Goal: Transaction & Acquisition: Purchase product/service

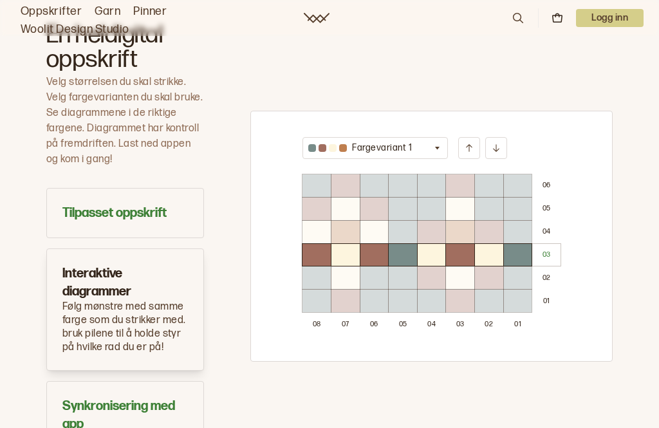
scroll to position [786, 0]
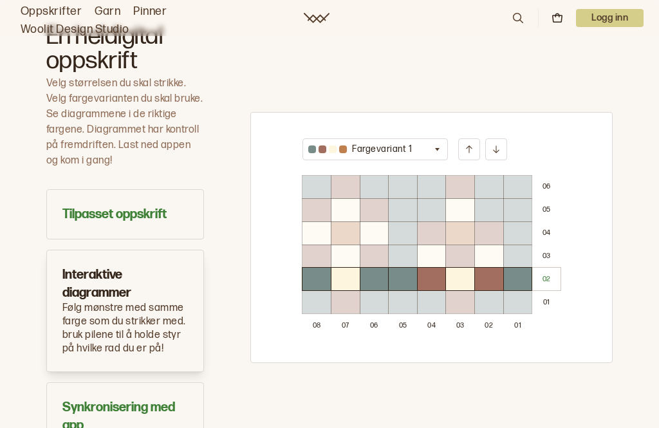
click at [122, 219] on h3 "Tilpasset oppskrift" at bounding box center [124, 214] width 125 height 18
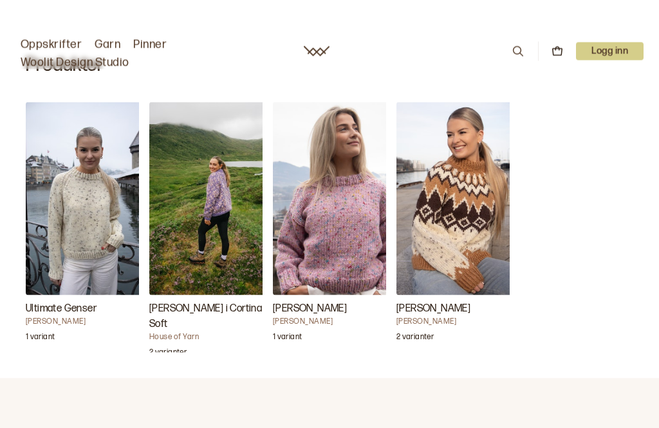
scroll to position [380, 0]
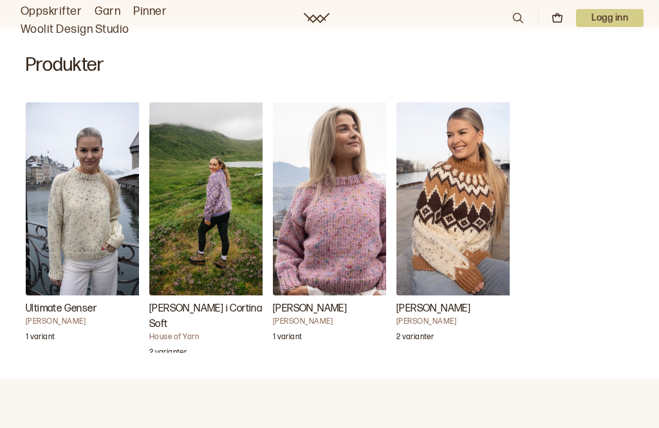
click at [174, 332] on h4 "House of Yarn" at bounding box center [213, 337] width 129 height 10
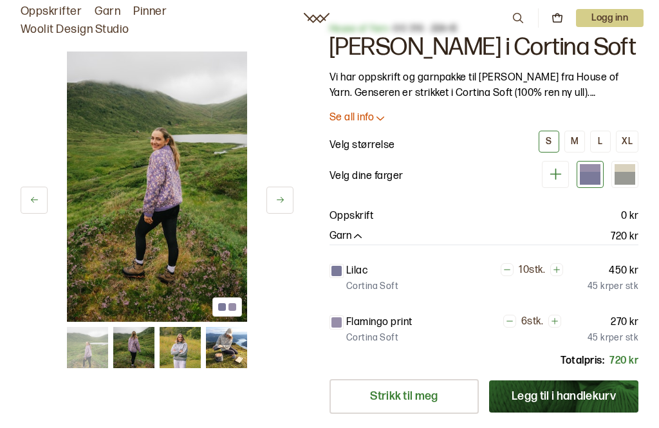
scroll to position [27, 0]
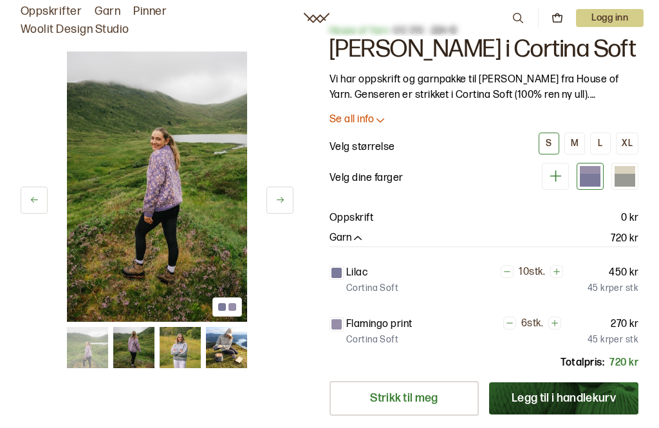
click at [133, 344] on img at bounding box center [133, 347] width 41 height 41
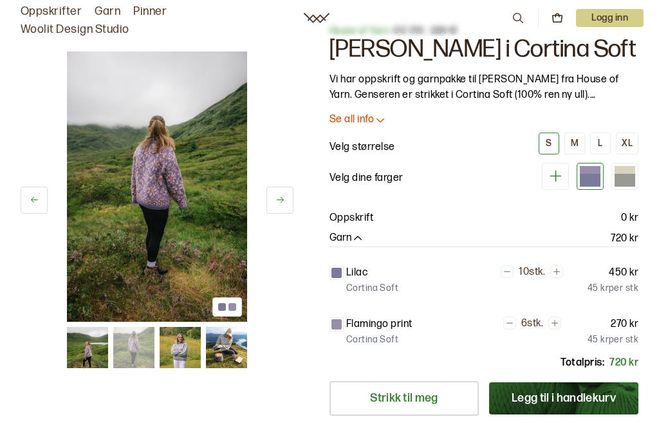
click at [180, 348] on img at bounding box center [180, 347] width 41 height 41
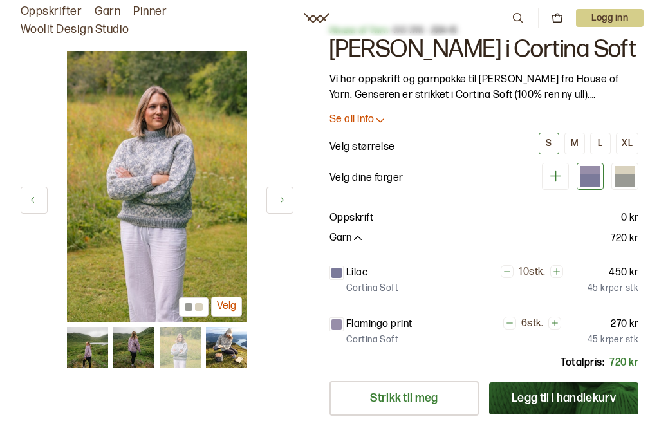
click at [221, 348] on img at bounding box center [226, 347] width 41 height 41
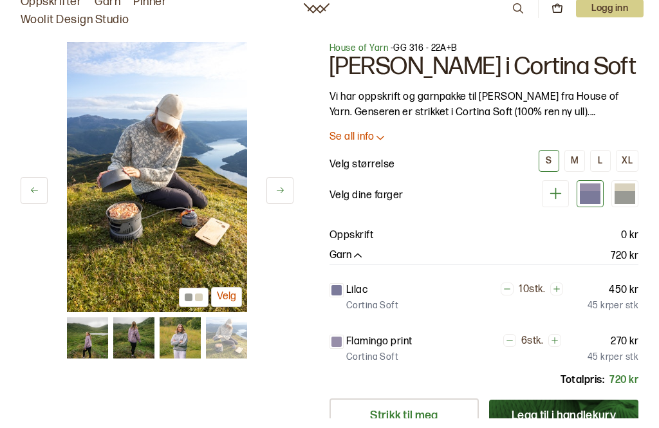
scroll to position [12, 0]
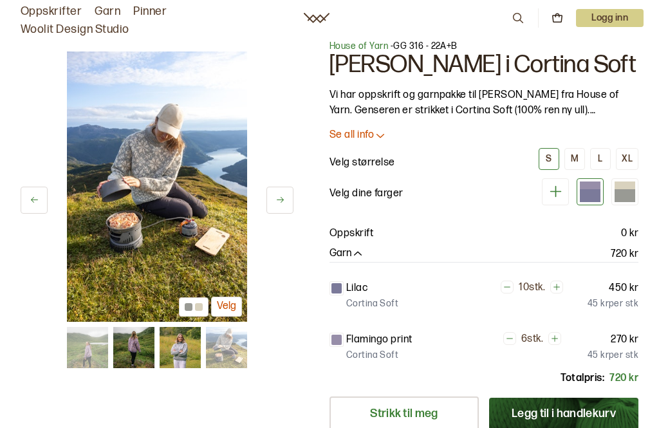
click at [380, 138] on icon at bounding box center [380, 135] width 13 height 13
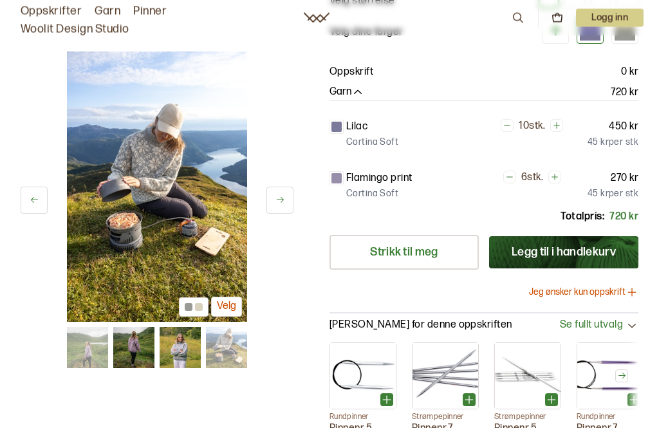
scroll to position [570, 0]
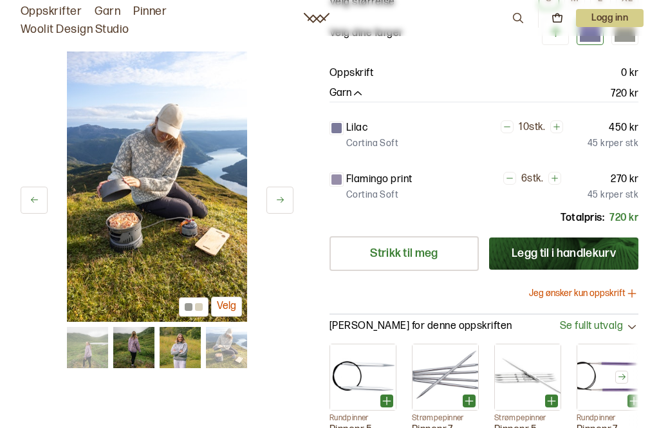
click at [582, 287] on button "Jeg ønsker kun oppskrift" at bounding box center [583, 293] width 109 height 13
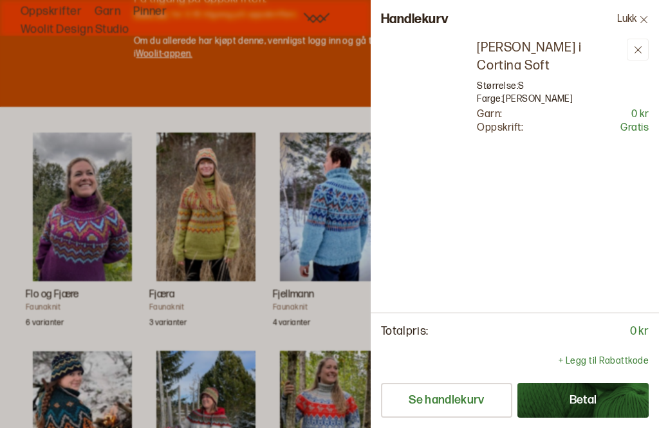
scroll to position [0, 0]
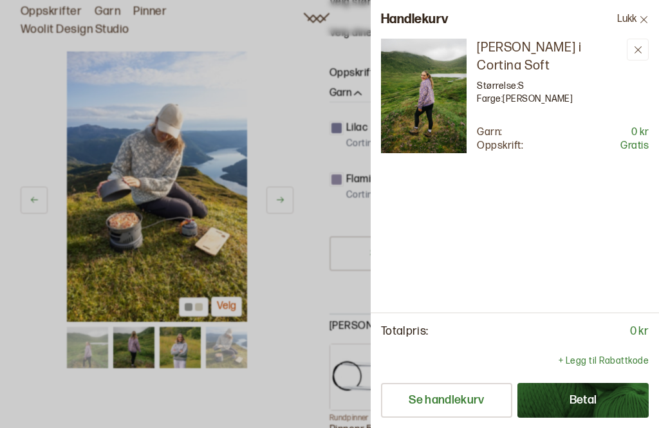
click at [299, 248] on div at bounding box center [329, 214] width 659 height 428
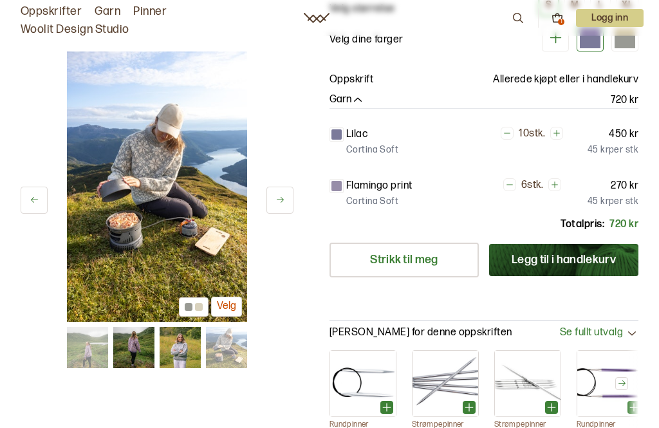
scroll to position [562, 0]
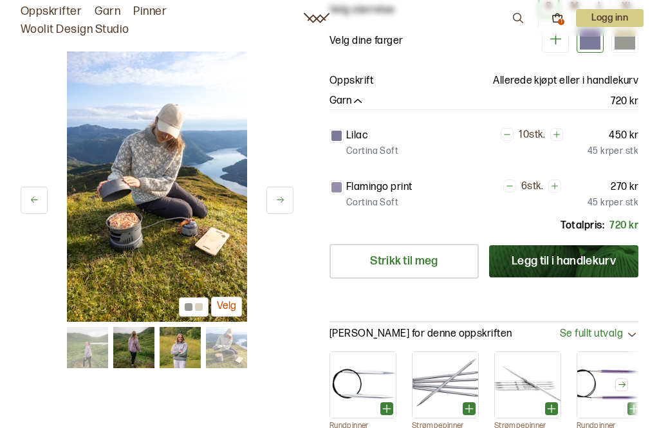
click at [184, 360] on img at bounding box center [180, 347] width 41 height 41
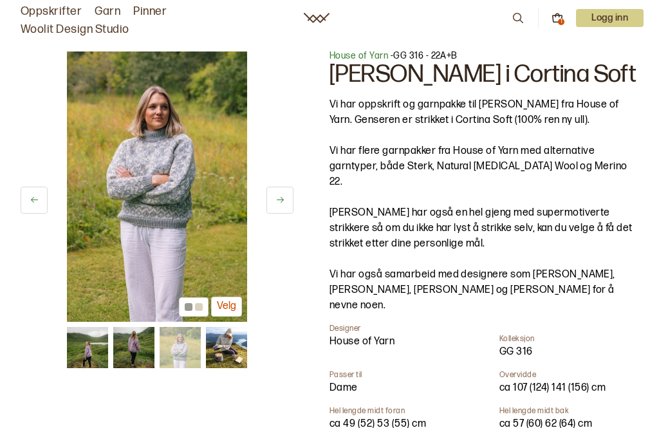
scroll to position [0, 0]
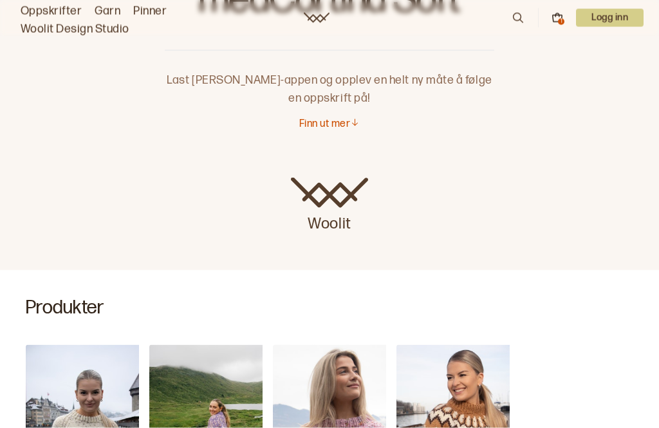
scroll to position [125, 0]
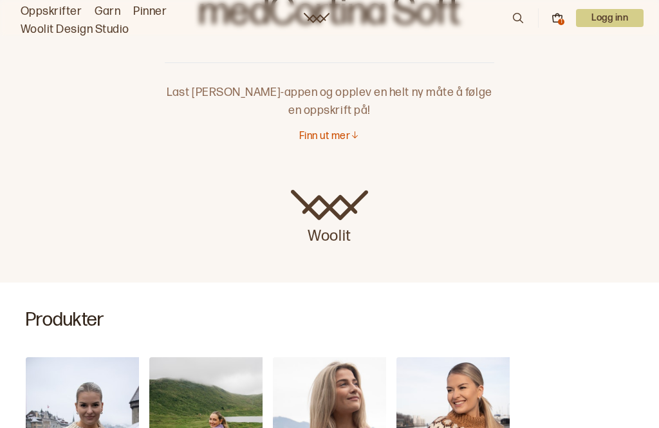
click at [320, 141] on p "Finn ut mer" at bounding box center [324, 137] width 51 height 14
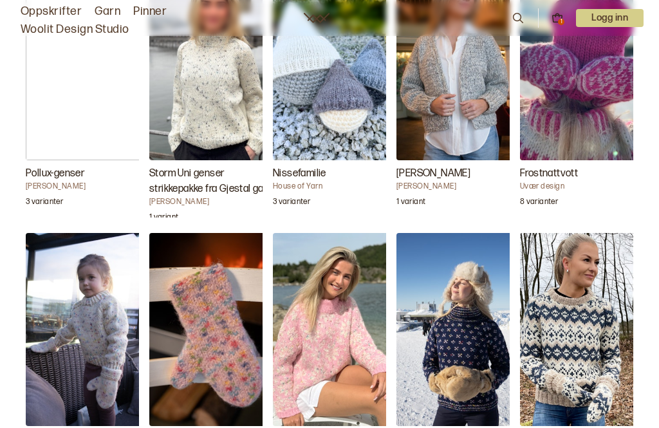
scroll to position [1635, 0]
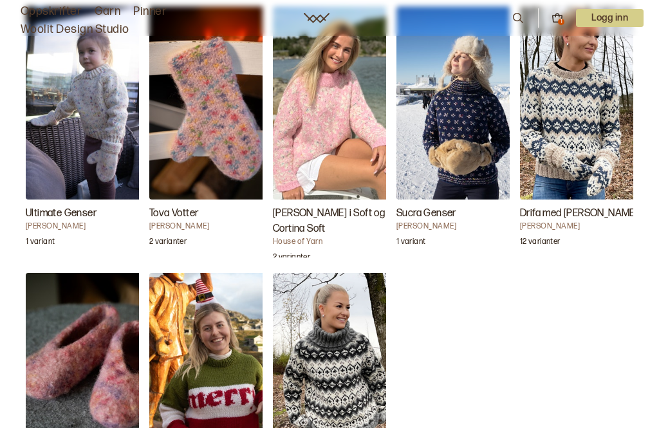
click at [333, 140] on img "Carly Genser i Soft og Cortina Soft" at bounding box center [337, 102] width 129 height 193
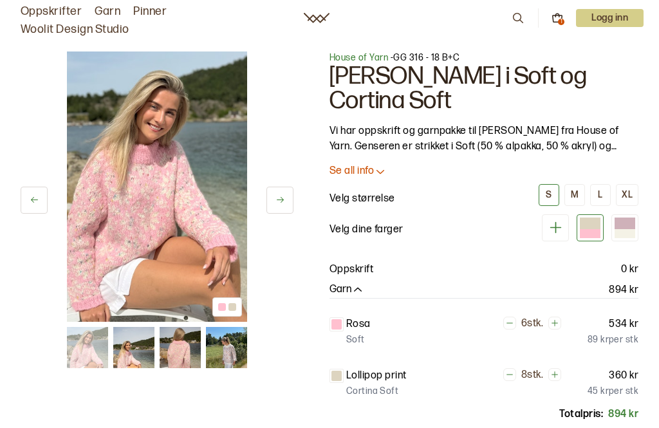
click at [353, 174] on p "Se all info" at bounding box center [351, 172] width 44 height 14
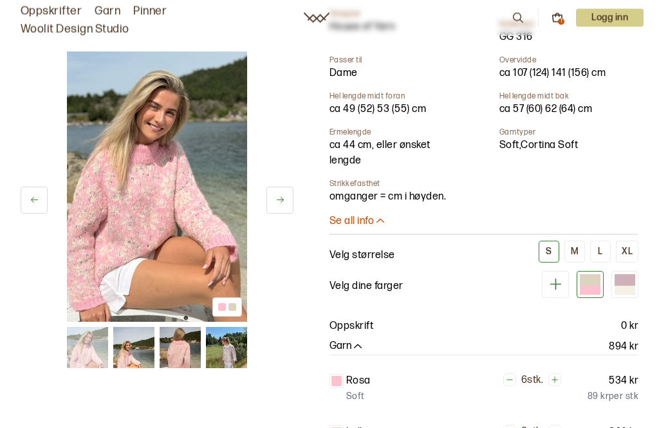
scroll to position [357, 0]
click at [599, 245] on div "L" at bounding box center [600, 251] width 5 height 12
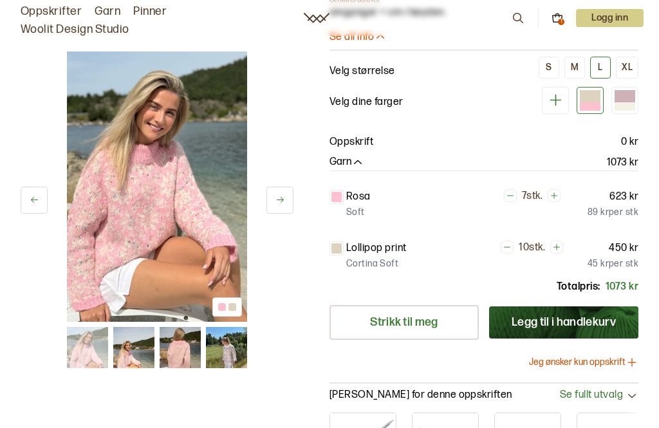
scroll to position [541, 0]
click at [573, 356] on button "Jeg ønsker kun oppskrift" at bounding box center [583, 362] width 109 height 13
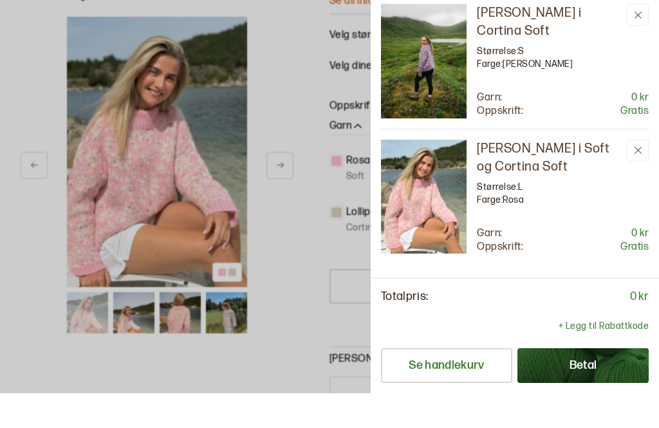
scroll to position [37, 0]
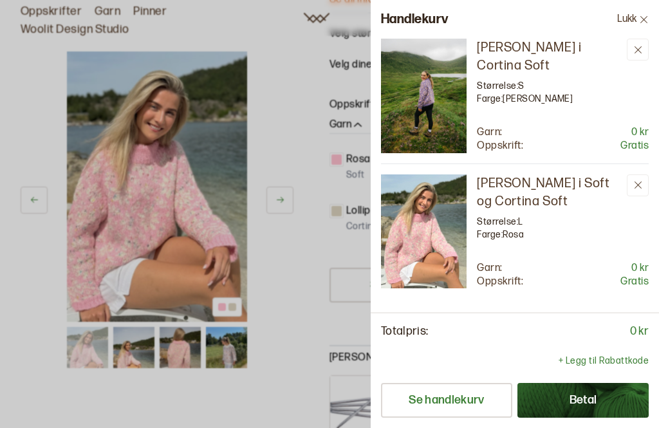
click at [302, 109] on div at bounding box center [329, 214] width 659 height 428
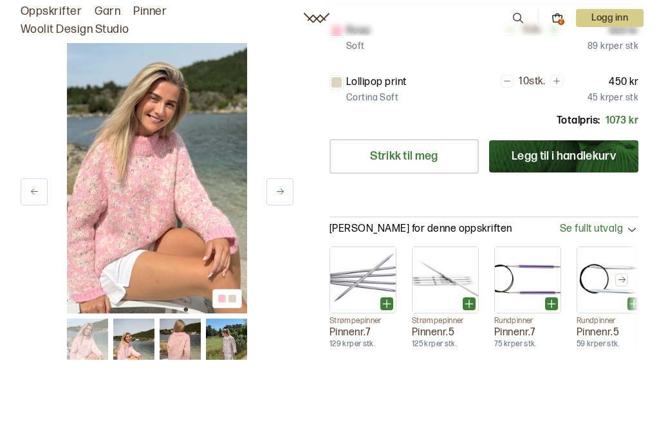
scroll to position [705, 0]
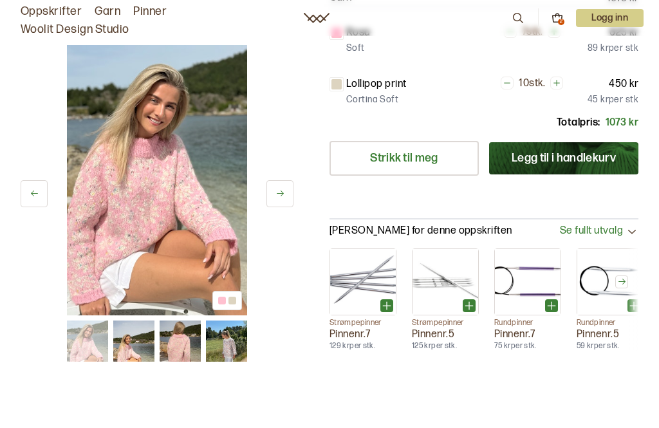
click at [189, 320] on img at bounding box center [180, 340] width 41 height 41
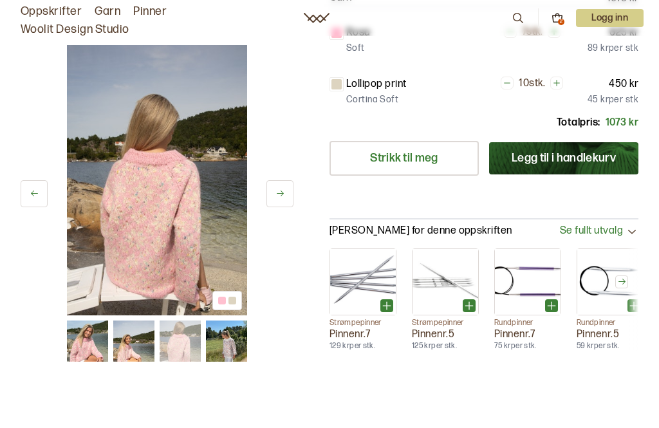
click at [142, 324] on img at bounding box center [133, 340] width 41 height 41
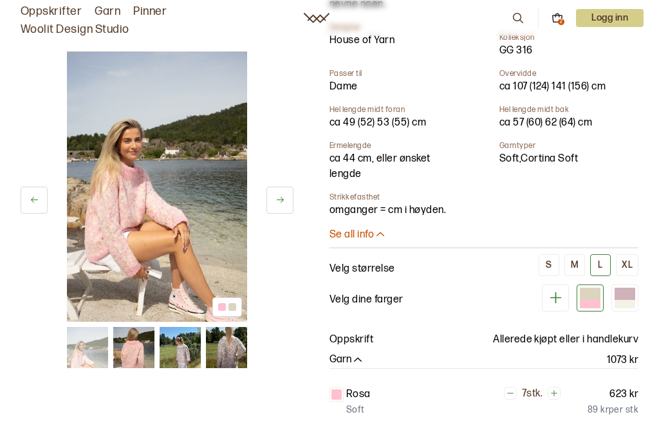
scroll to position [342, 0]
click at [362, 229] on p "Se all info" at bounding box center [351, 236] width 44 height 14
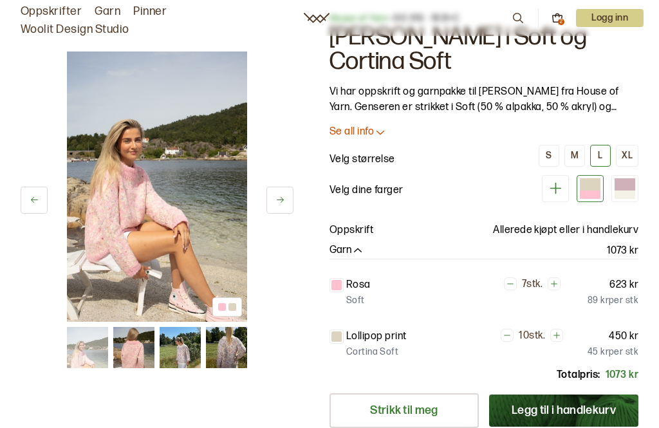
scroll to position [0, 0]
